Goal: Task Accomplishment & Management: Use online tool/utility

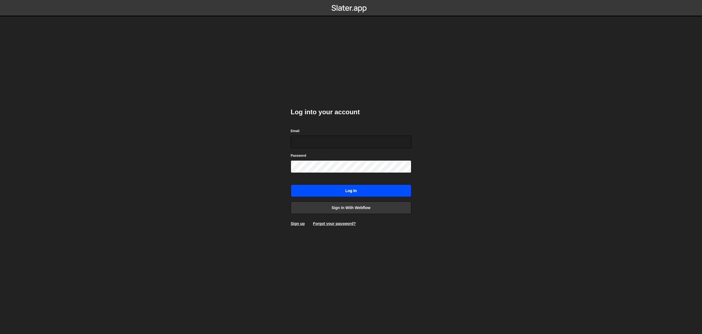
type input "danwebflow@gmail.com"
click at [302, 188] on input "Log in" at bounding box center [351, 191] width 121 height 13
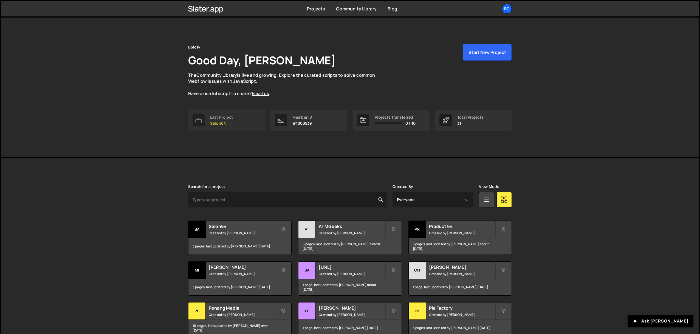
click at [236, 121] on link "Last Project Salon64" at bounding box center [226, 120] width 77 height 21
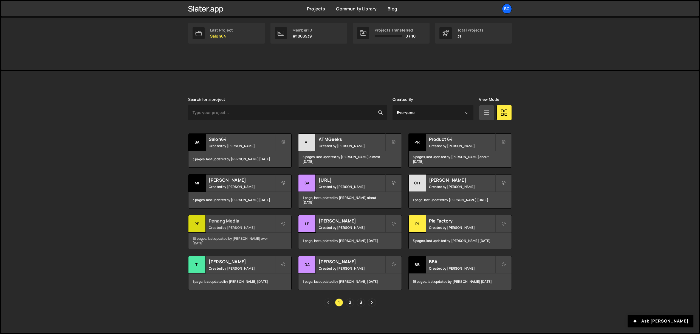
click at [244, 223] on h2 "Penang Media" at bounding box center [242, 221] width 66 height 6
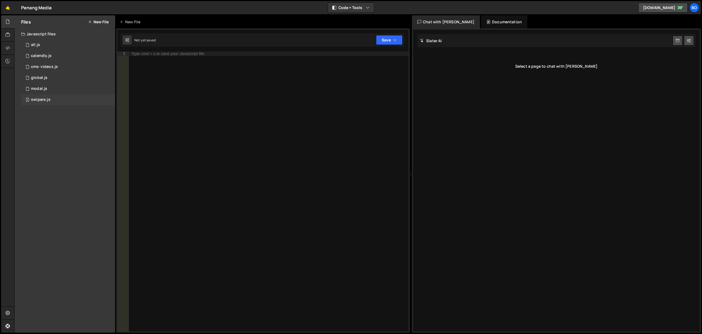
click at [70, 96] on div "2 swipers.js 0" at bounding box center [68, 99] width 94 height 11
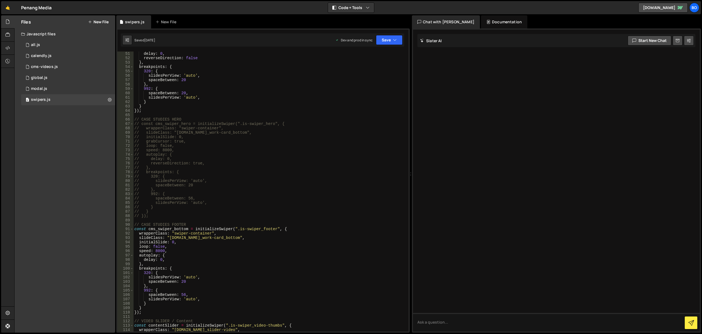
scroll to position [274, 0]
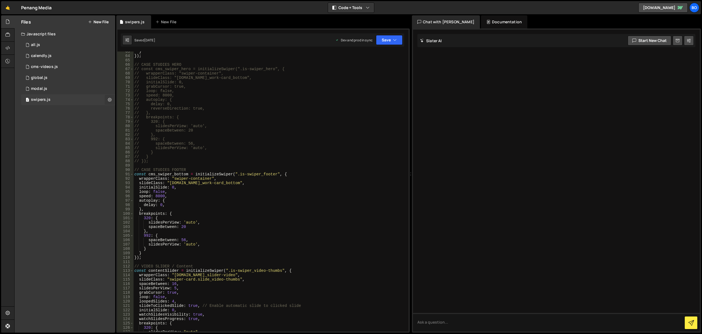
click at [111, 101] on icon at bounding box center [110, 99] width 4 height 5
type input "swipers"
radio input "true"
checkbox input "true"
click at [134, 111] on button "Edit File Settings" at bounding box center [143, 111] width 54 height 11
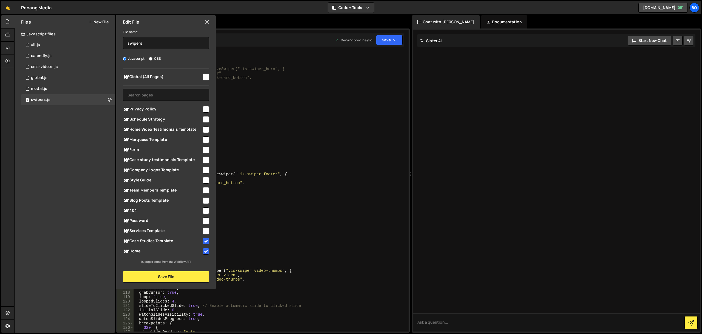
click at [208, 250] on input "checkbox" at bounding box center [206, 251] width 7 height 7
click at [206, 252] on input "checkbox" at bounding box center [206, 251] width 7 height 7
checkbox input "true"
click at [265, 192] on div "} }) ; // CASE STUDIES HERO // const cms_swiper_hero = initializeSwiper(".is-sw…" at bounding box center [269, 193] width 273 height 289
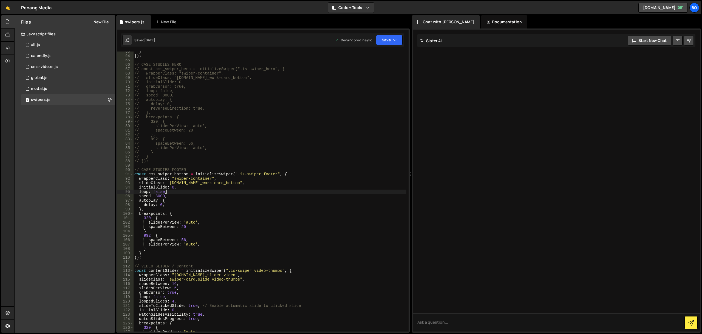
scroll to position [329, 0]
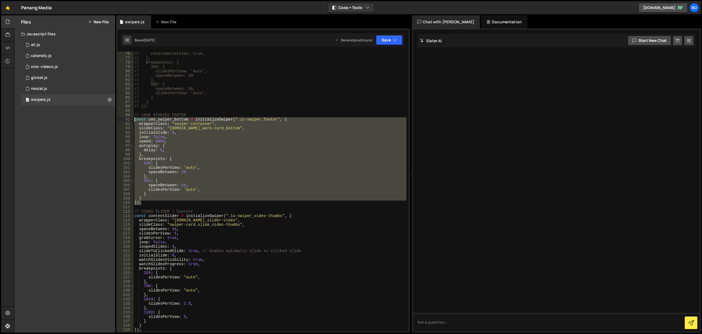
drag, startPoint x: 143, startPoint y: 204, endPoint x: 128, endPoint y: 120, distance: 85.6
click at [128, 120] on div "loop: false, 75 76 77 78 79 80 81 82 83 84 85 86 87 88 89 90 91 92 93 94 95 96 …" at bounding box center [262, 192] width 291 height 280
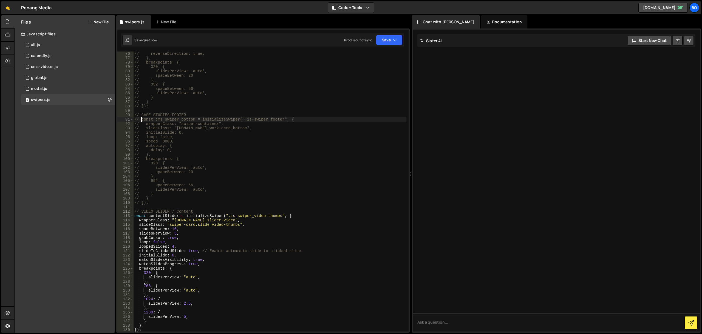
click at [199, 140] on div "// delay: 0, // reverseDirection: true, // }, // breakpoints: { // 320: { // sl…" at bounding box center [269, 191] width 273 height 289
type textarea "// speed: 8000,"
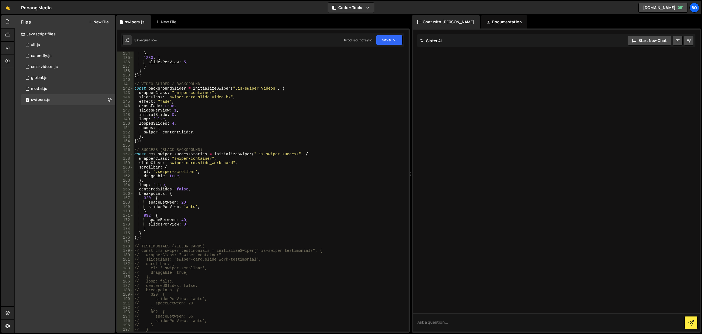
scroll to position [529, 0]
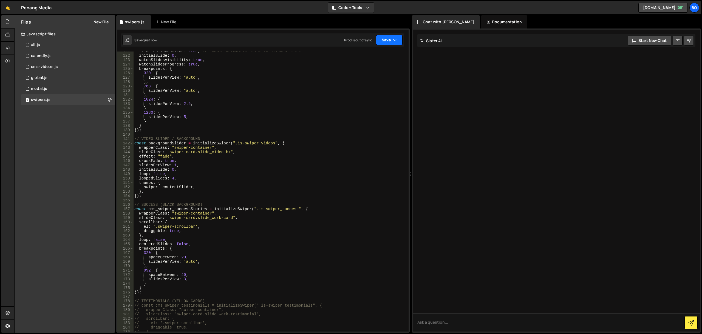
click at [386, 40] on button "Save" at bounding box center [389, 40] width 27 height 10
click at [381, 56] on div "Saved just now" at bounding box center [370, 59] width 57 height 7
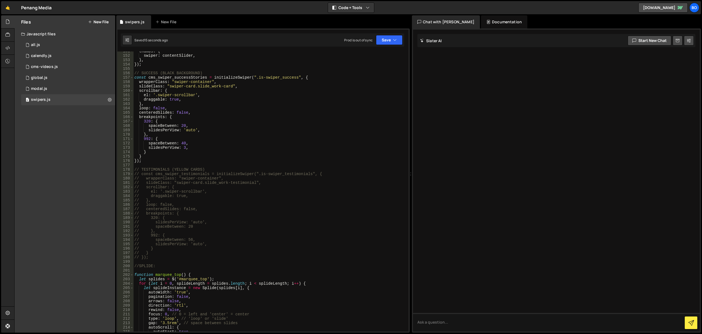
scroll to position [771, 0]
